Goal: Transaction & Acquisition: Purchase product/service

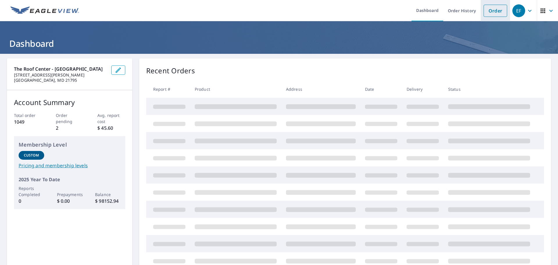
click at [500, 9] on link "Order" at bounding box center [496, 11] width 24 height 12
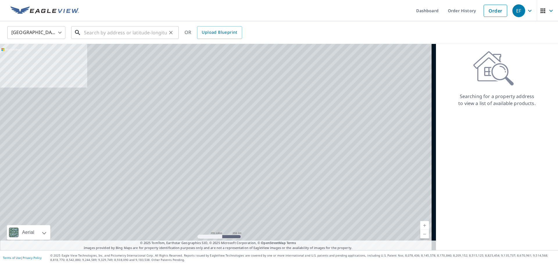
click at [119, 34] on input "text" at bounding box center [125, 32] width 83 height 16
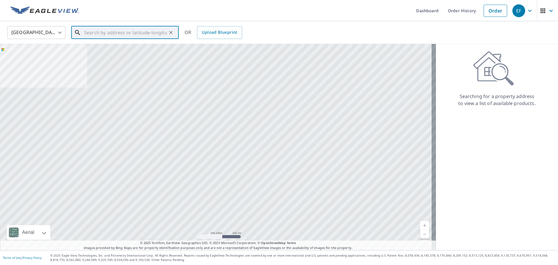
paste input "[GEOGRAPHIC_DATA]"
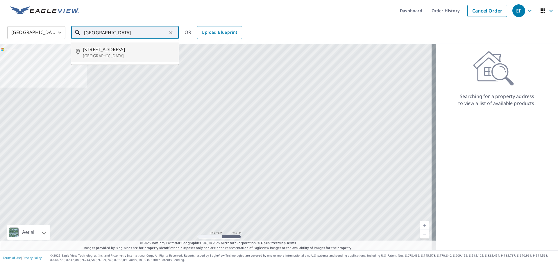
click at [117, 52] on span "[STREET_ADDRESS]" at bounding box center [128, 49] width 91 height 7
type input "[STREET_ADDRESS]"
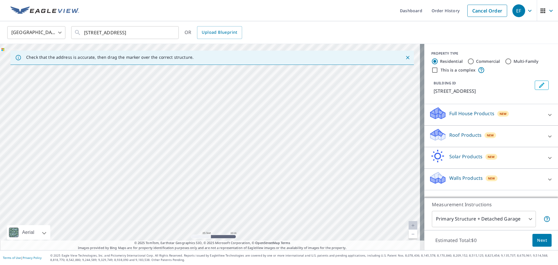
drag, startPoint x: 233, startPoint y: 108, endPoint x: 219, endPoint y: 244, distance: 136.2
click at [218, 264] on html "EF EF Dashboard Order History Cancel Order EF [GEOGRAPHIC_DATA] [GEOGRAPHIC_DAT…" at bounding box center [279, 132] width 558 height 265
click at [234, 161] on div "[STREET_ADDRESS]" at bounding box center [212, 147] width 424 height 206
drag, startPoint x: 225, startPoint y: 175, endPoint x: 231, endPoint y: 100, distance: 75.0
click at [463, 138] on p "Roof Products" at bounding box center [465, 134] width 32 height 7
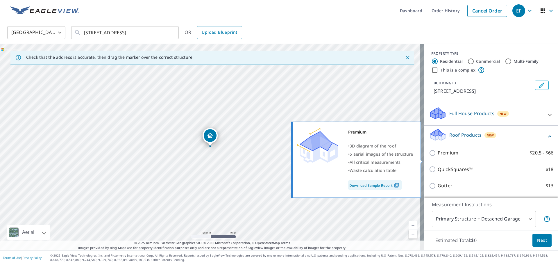
click at [439, 156] on p "Premium" at bounding box center [448, 152] width 21 height 7
click at [438, 156] on input "Premium $20.5 - $66" at bounding box center [433, 152] width 9 height 7
checkbox input "true"
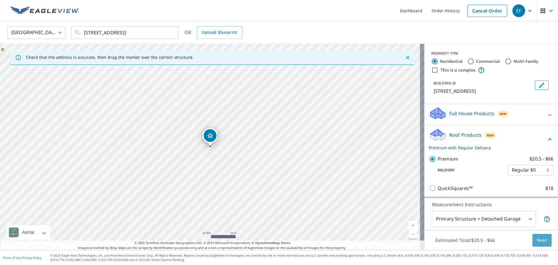
click at [532, 240] on button "Next" at bounding box center [541, 240] width 19 height 13
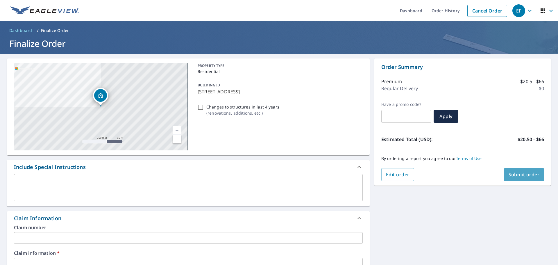
click at [518, 172] on span "Submit order" at bounding box center [524, 174] width 31 height 6
checkbox input "true"
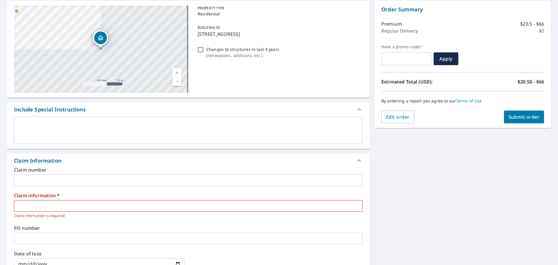
scroll to position [58, 0]
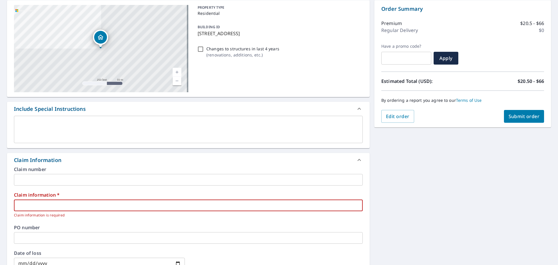
click at [40, 202] on input "text" at bounding box center [188, 205] width 349 height 12
type input "292998"
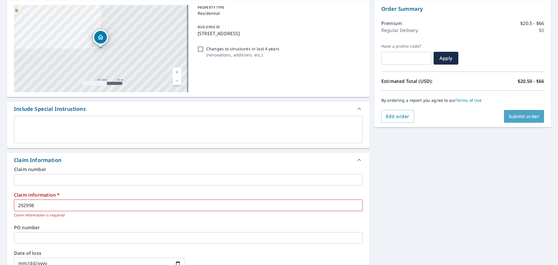
click at [519, 115] on span "Submit order" at bounding box center [524, 116] width 31 height 6
checkbox input "true"
